Goal: Navigation & Orientation: Find specific page/section

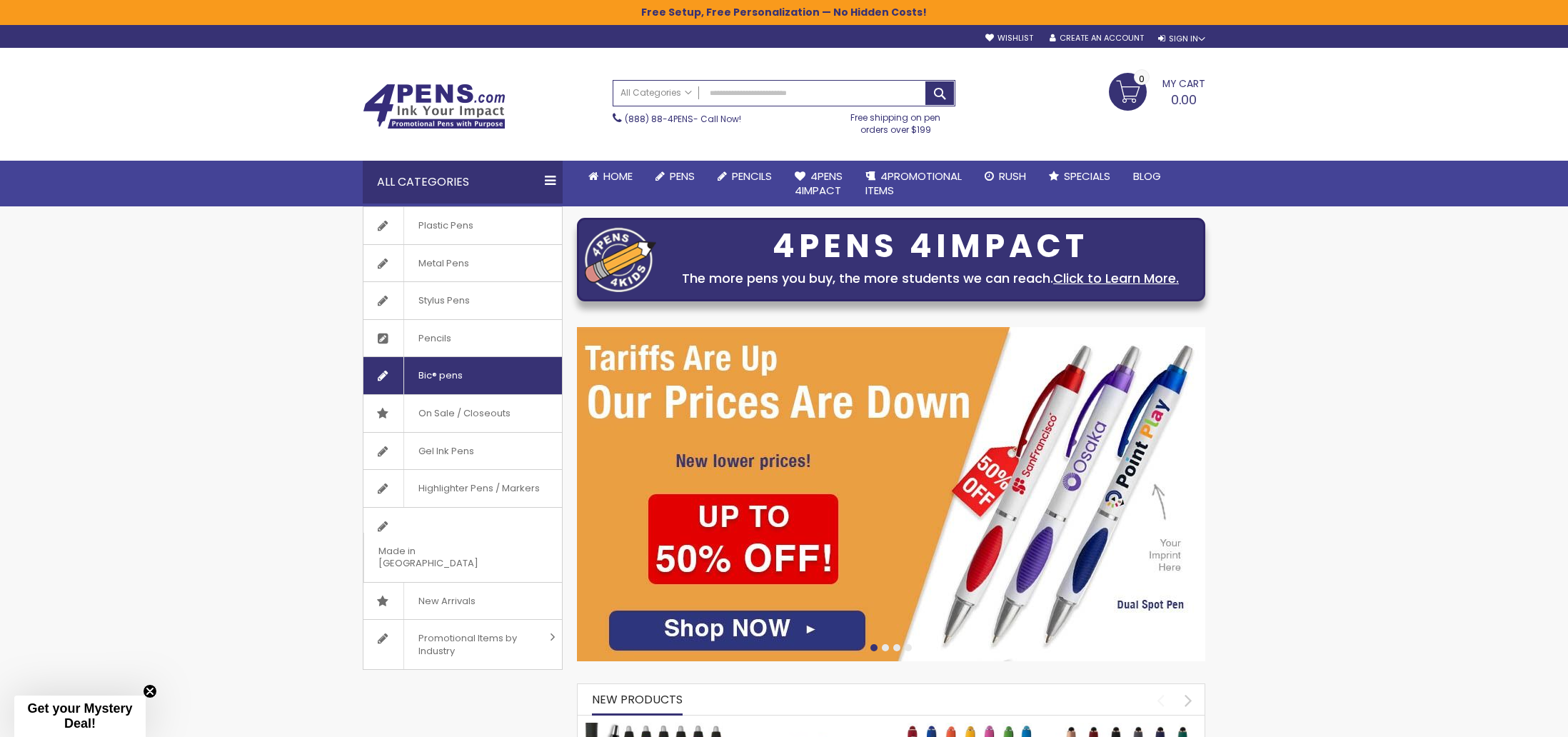
drag, startPoint x: 782, startPoint y: 387, endPoint x: 500, endPoint y: 378, distance: 282.1
click at [503, 378] on div "Plastic Pens Metal Pens Stylus Pens Pencils Bic® pens On Sale / Closeouts Gel I…" at bounding box center [784, 438] width 857 height 463
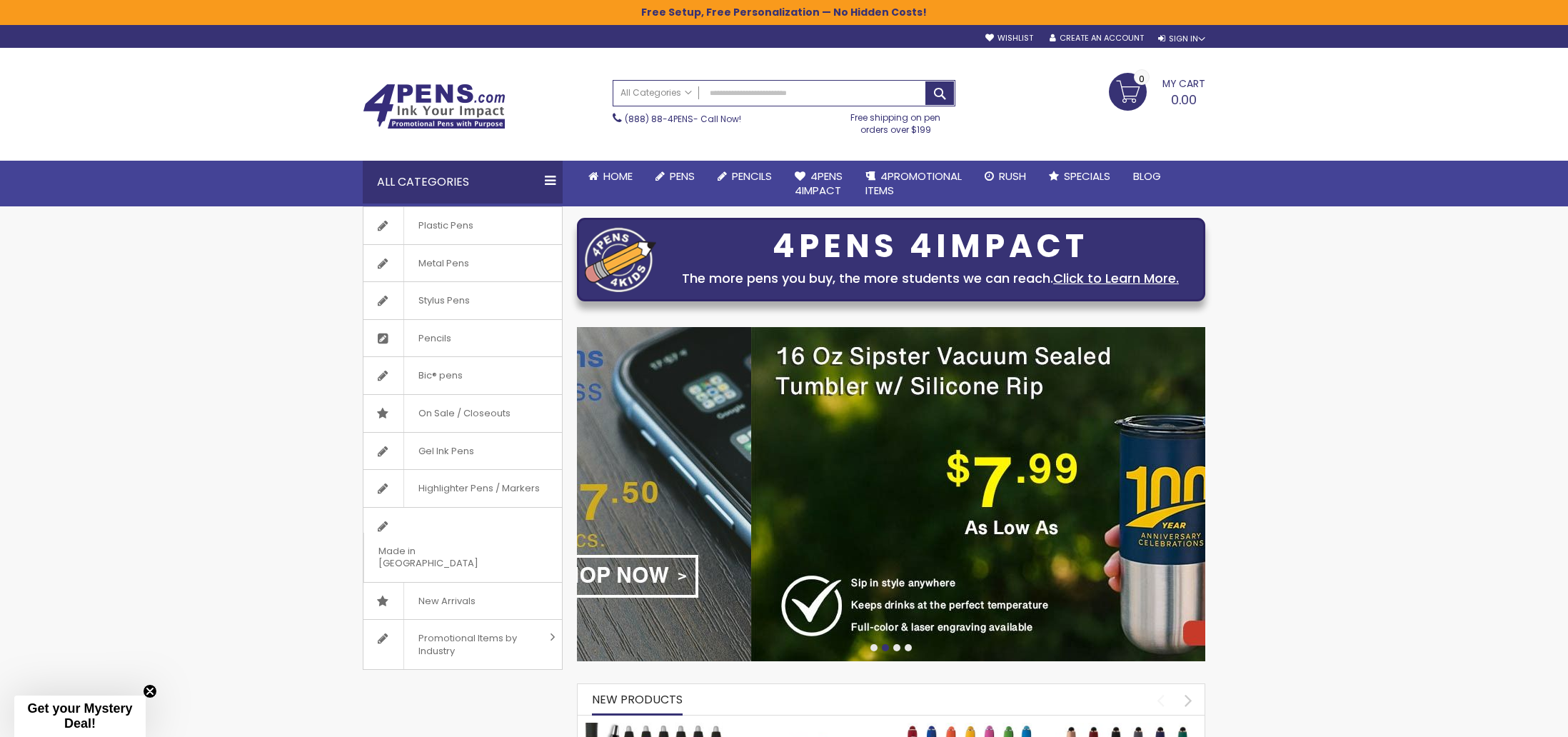
drag, startPoint x: 1066, startPoint y: 413, endPoint x: 577, endPoint y: 397, distance: 489.3
click at [593, 398] on img at bounding box center [437, 495] width 628 height 335
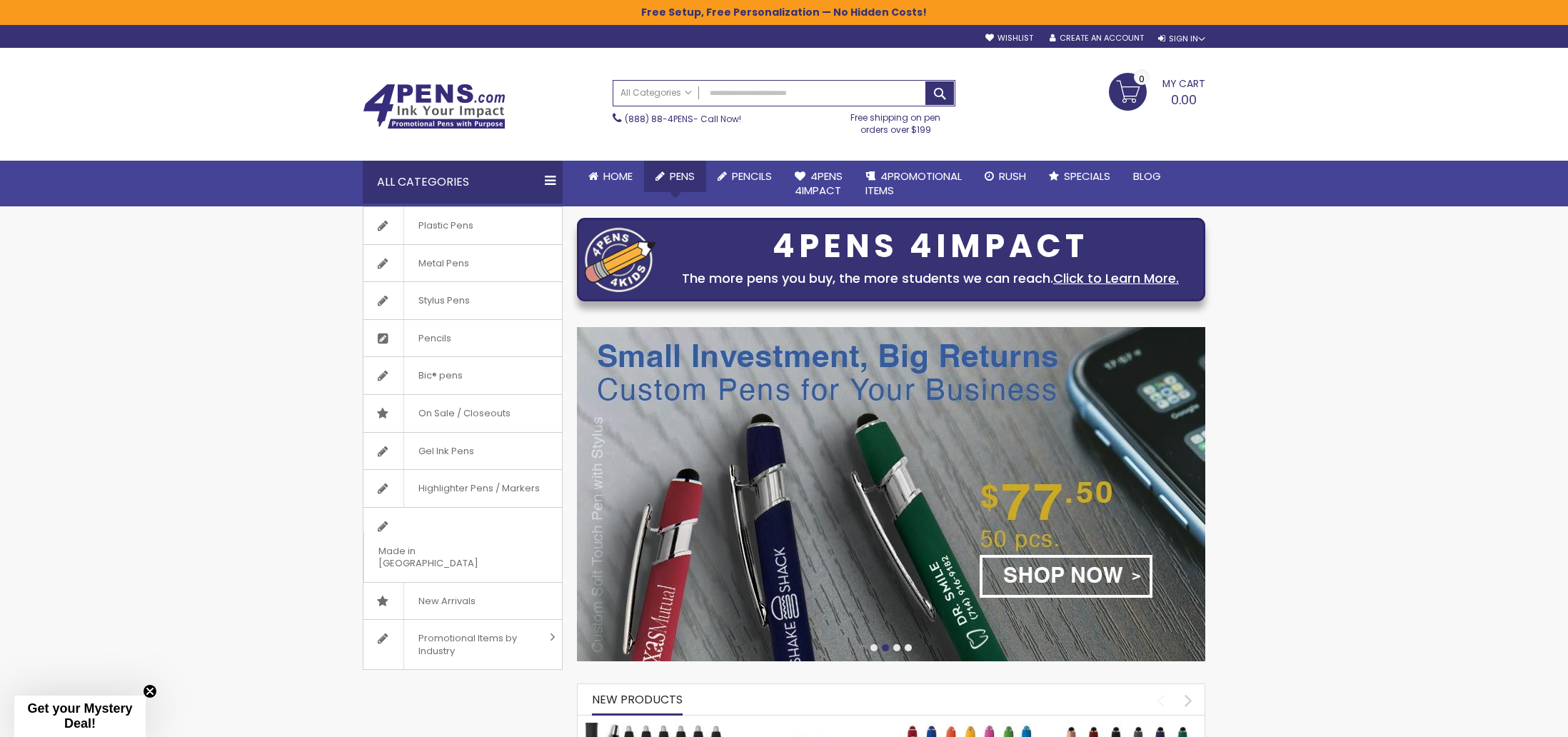
click at [679, 182] on li "Pens Go to Pens Popular Categories All Pens USA Made Pens Metal Pens Plastic Pe…" at bounding box center [675, 177] width 63 height 31
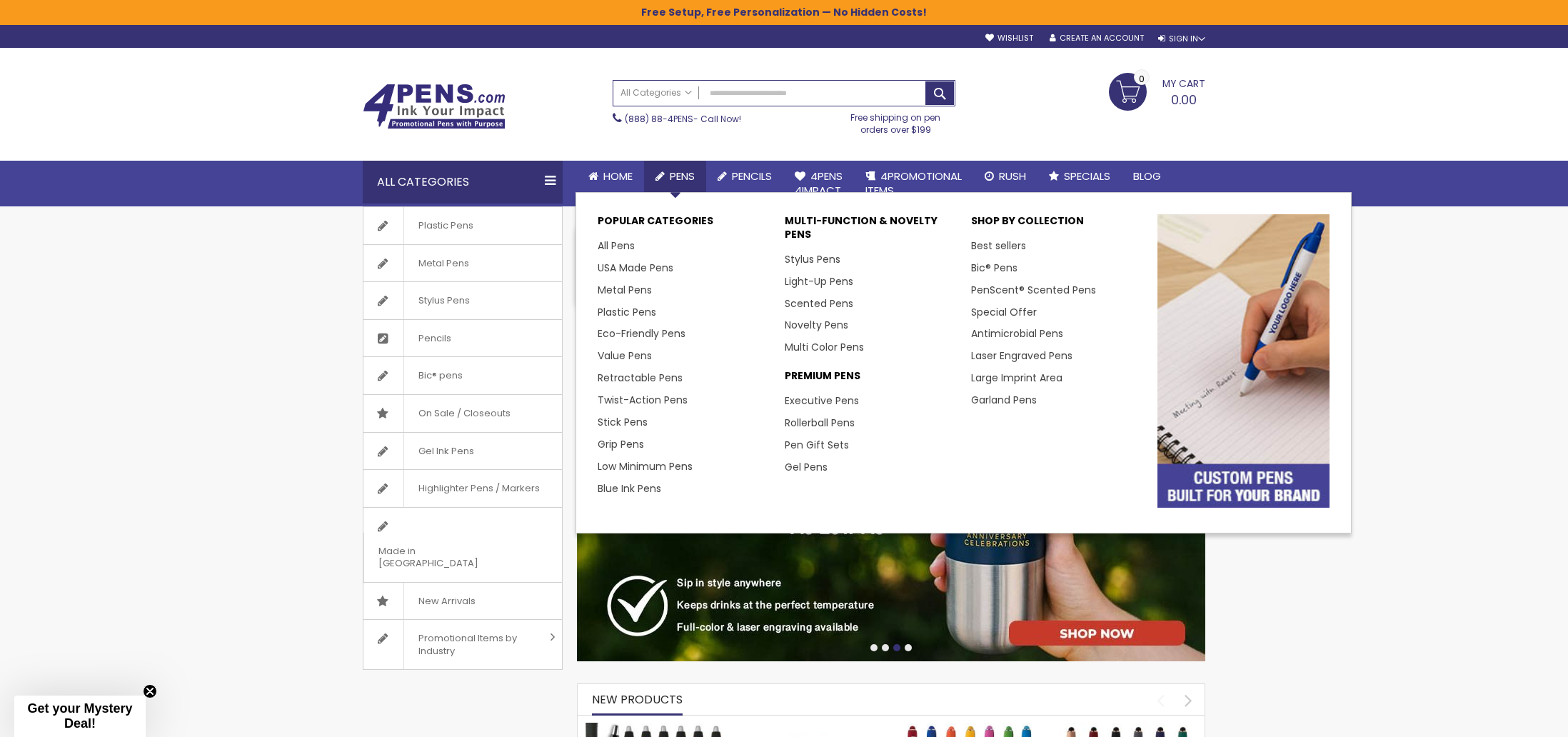
click at [684, 171] on span "Pens" at bounding box center [682, 176] width 25 height 15
